Goal: Information Seeking & Learning: Learn about a topic

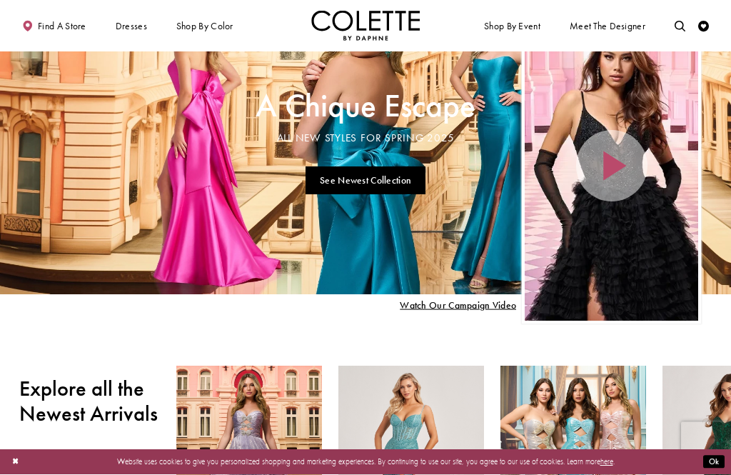
scroll to position [55, 0]
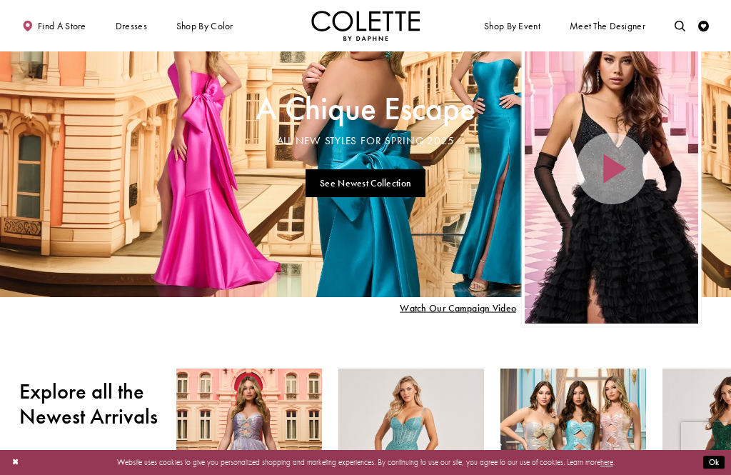
click at [331, 179] on link "See Newest Collection" at bounding box center [366, 183] width 121 height 28
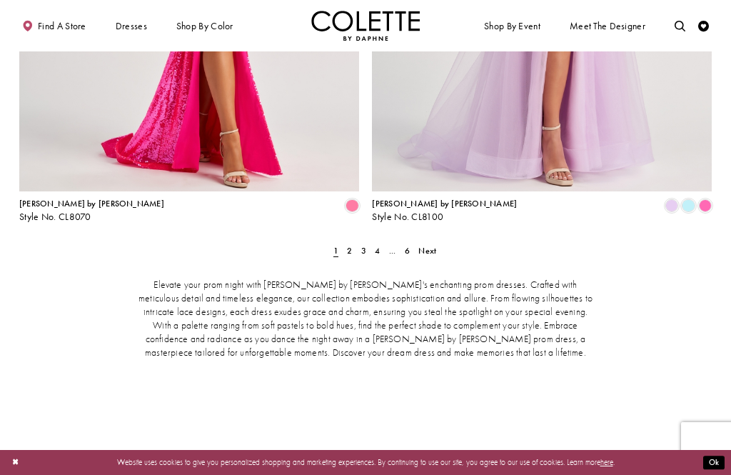
scroll to position [2229, 0]
click at [346, 242] on link "2" at bounding box center [349, 250] width 11 height 16
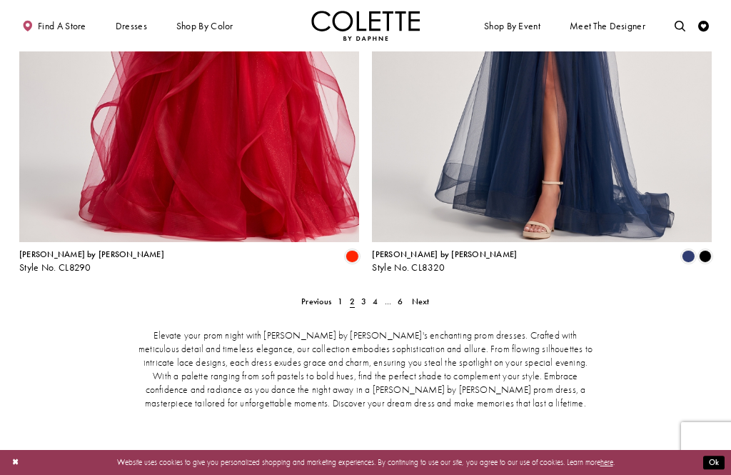
scroll to position [2180, 0]
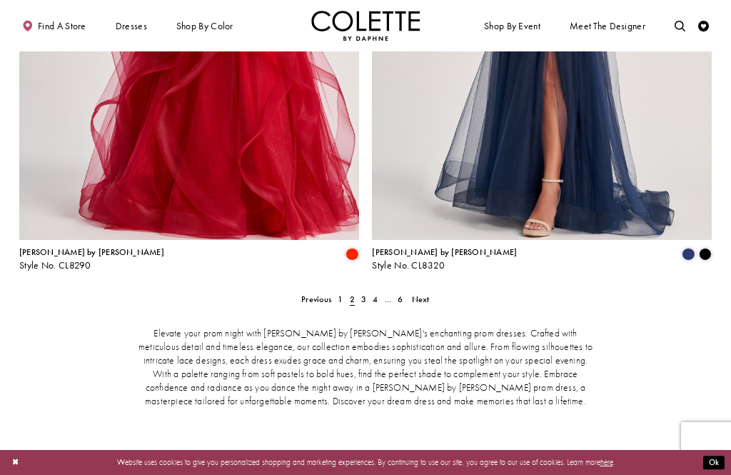
click at [361, 294] on span "3" at bounding box center [363, 299] width 5 height 11
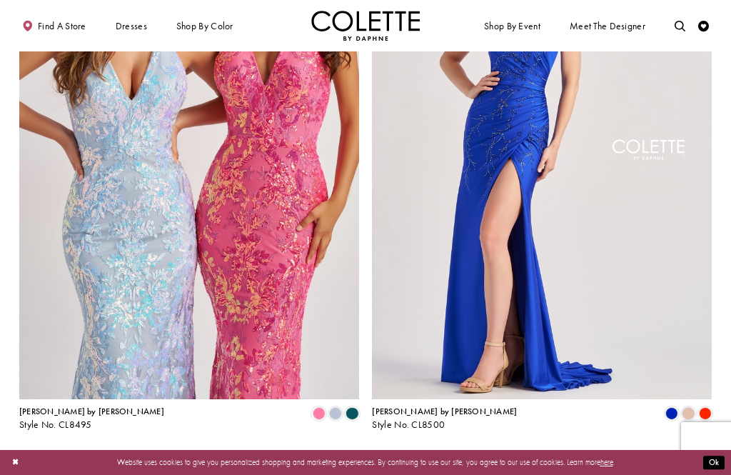
scroll to position [2022, 0]
click at [374, 452] on span "4" at bounding box center [375, 457] width 5 height 11
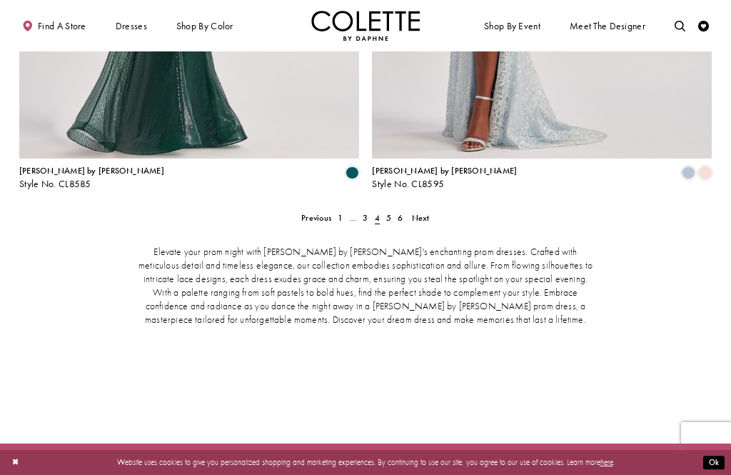
scroll to position [2268, 0]
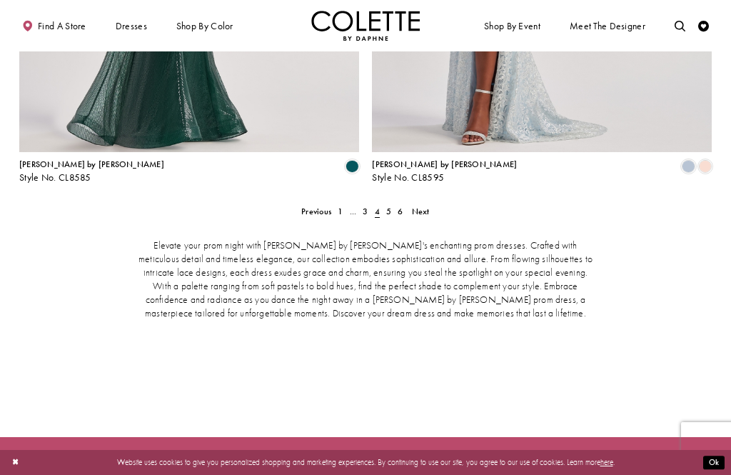
click at [386, 206] on span "5" at bounding box center [388, 211] width 5 height 11
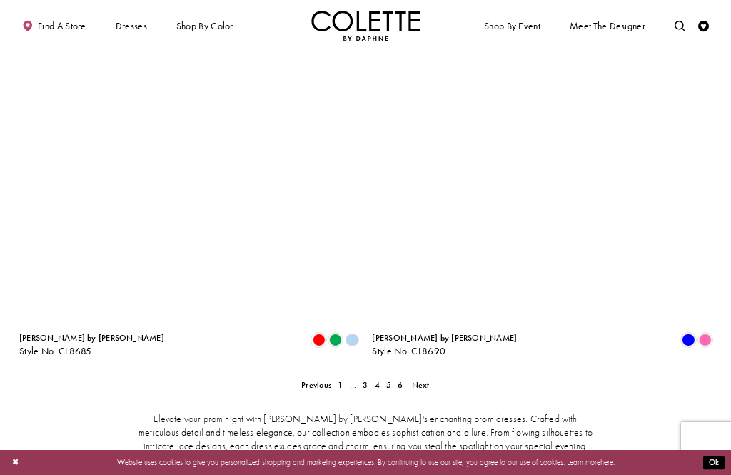
scroll to position [2096, 0]
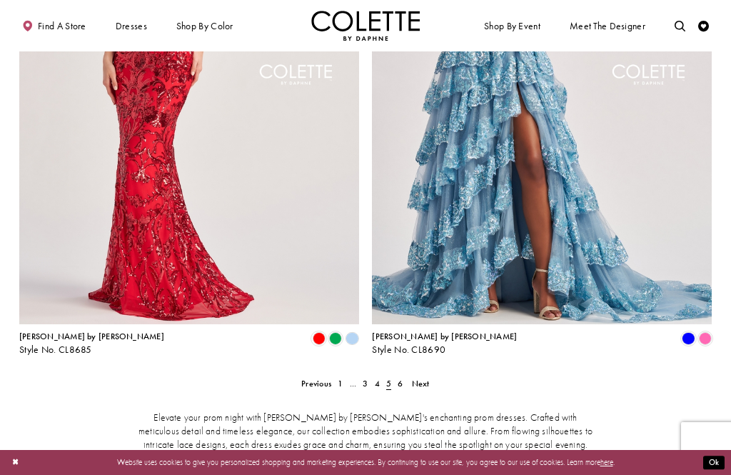
click at [402, 378] on span "6" at bounding box center [400, 383] width 5 height 11
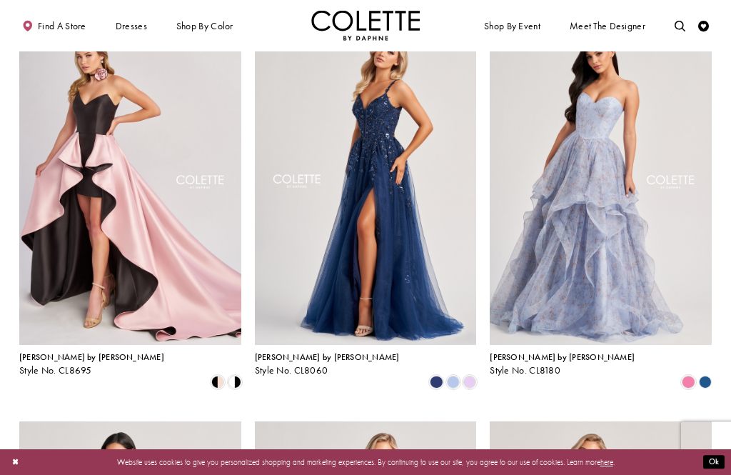
scroll to position [307, 0]
click at [685, 376] on span "Product List" at bounding box center [688, 382] width 13 height 13
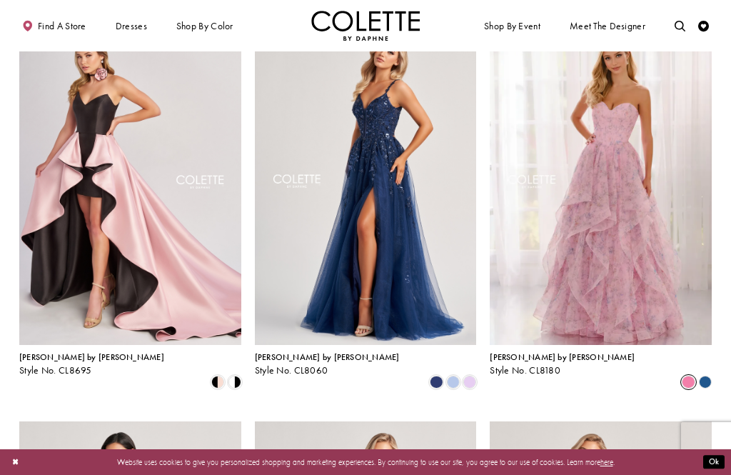
click at [708, 374] on polygon "Product List" at bounding box center [705, 382] width 16 height 16
click at [711, 374] on polygon "Product List" at bounding box center [705, 382] width 16 height 16
click at [711, 376] on icon "Product List" at bounding box center [705, 382] width 13 height 13
click at [708, 376] on icon "Product List" at bounding box center [705, 382] width 13 height 13
click at [711, 374] on polygon "Product List" at bounding box center [705, 382] width 16 height 16
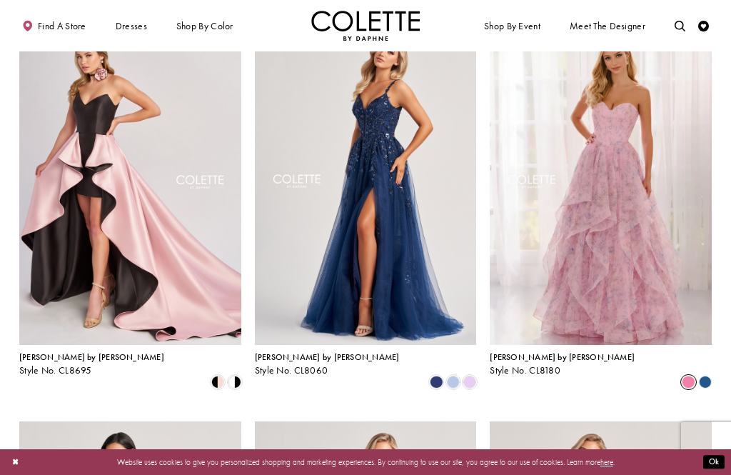
click at [714, 374] on div "Product List" at bounding box center [705, 382] width 16 height 16
click at [712, 376] on icon "Product List" at bounding box center [705, 382] width 13 height 13
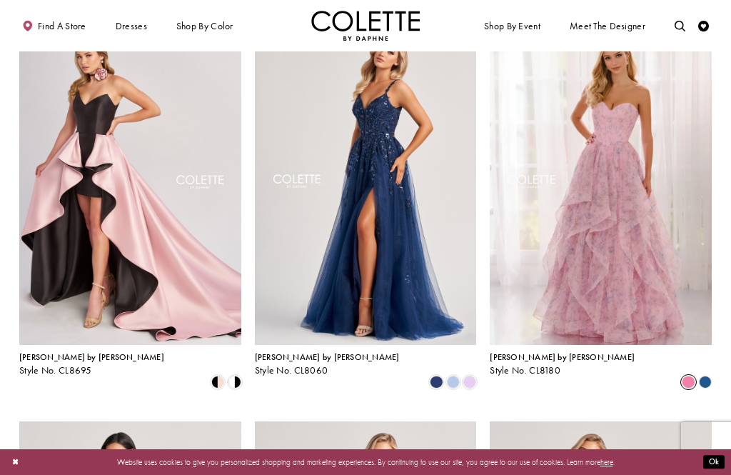
click at [692, 376] on span "Product List" at bounding box center [688, 382] width 13 height 13
click at [711, 374] on polygon "Product List" at bounding box center [705, 382] width 16 height 16
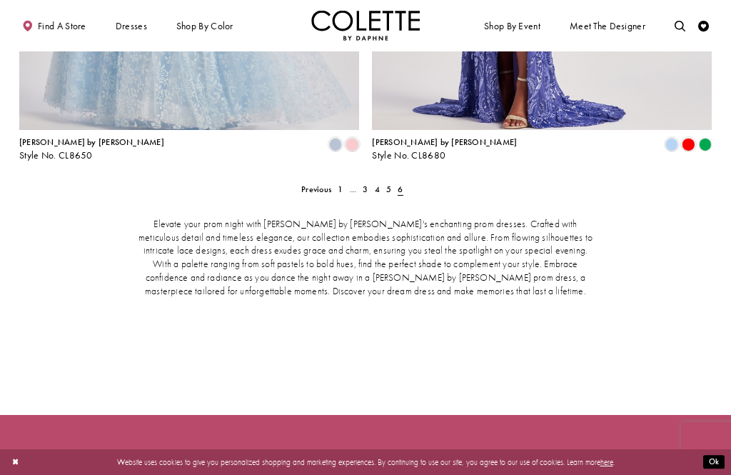
scroll to position [1959, 0]
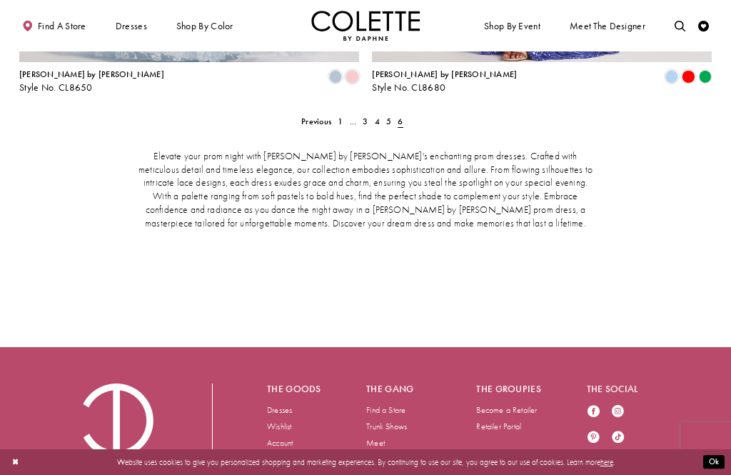
click at [277, 404] on link "Dresses" at bounding box center [279, 409] width 25 height 11
